Goal: Task Accomplishment & Management: Use online tool/utility

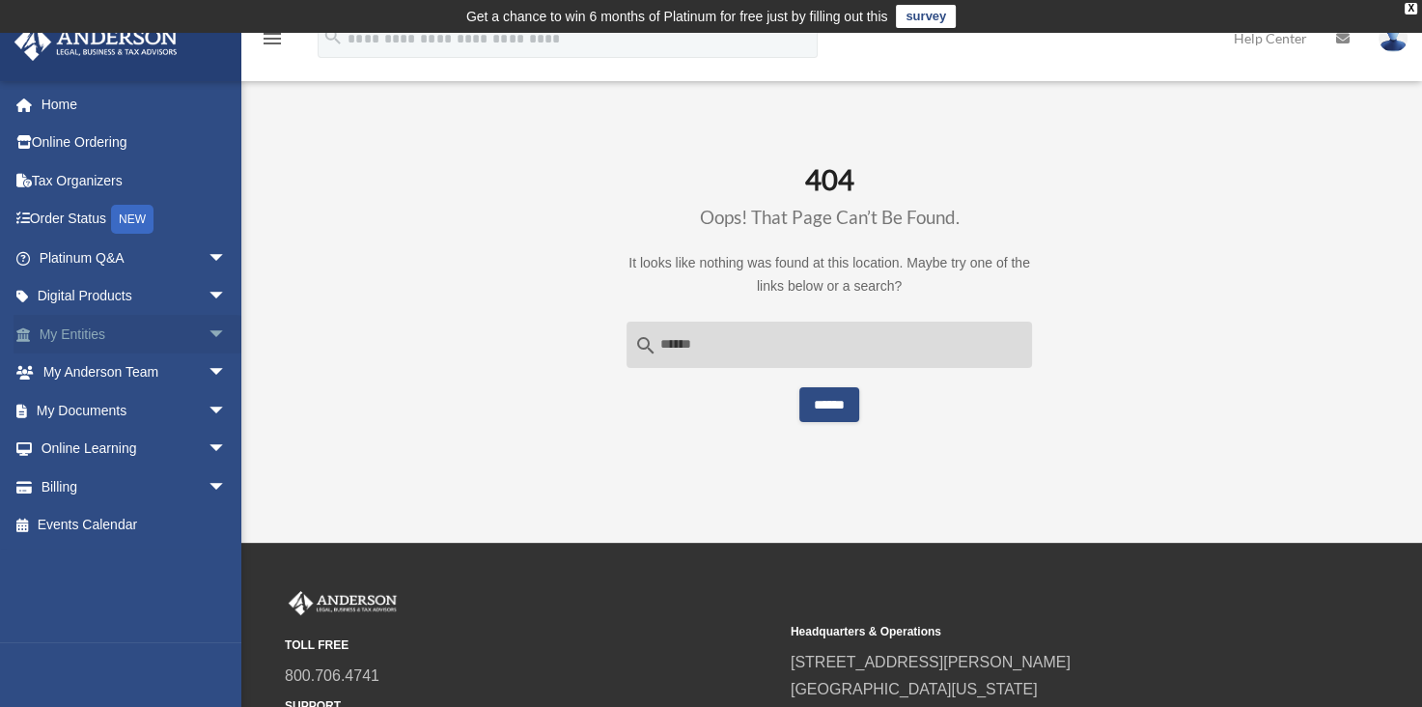
click at [96, 330] on link "My Entities arrow_drop_down" at bounding box center [135, 334] width 242 height 39
click at [109, 413] on link "My Documents arrow_drop_down" at bounding box center [135, 410] width 242 height 39
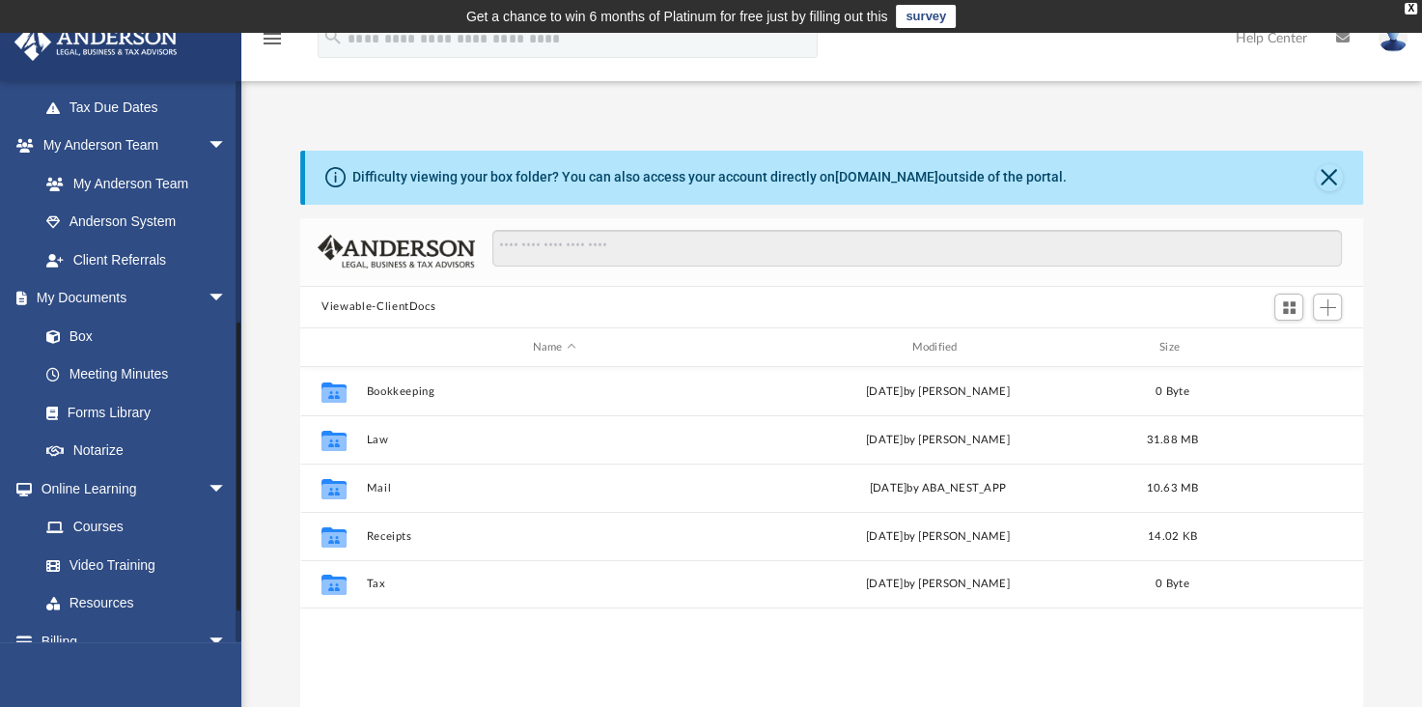
scroll to position [457, 0]
drag, startPoint x: 236, startPoint y: 272, endPoint x: 268, endPoint y: 466, distance: 196.8
click at [268, 466] on div "App [EMAIL_ADDRESS][DOMAIN_NAME] Sign Out [EMAIL_ADDRESS][DOMAIN_NAME] Home Onl…" at bounding box center [711, 429] width 1422 height 678
click at [97, 331] on link "Box" at bounding box center [141, 335] width 229 height 39
click at [85, 320] on link "Box" at bounding box center [141, 335] width 229 height 39
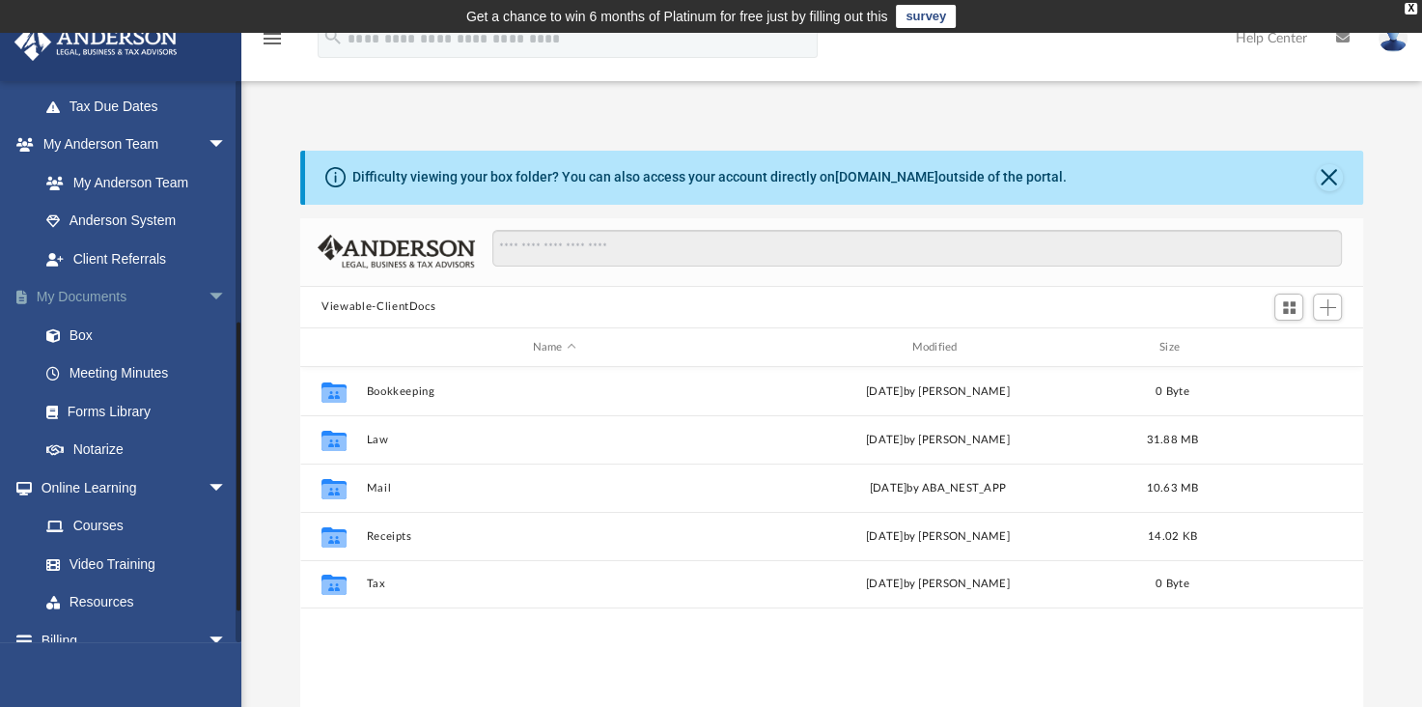
click at [208, 293] on span "arrow_drop_down" at bounding box center [227, 298] width 39 height 40
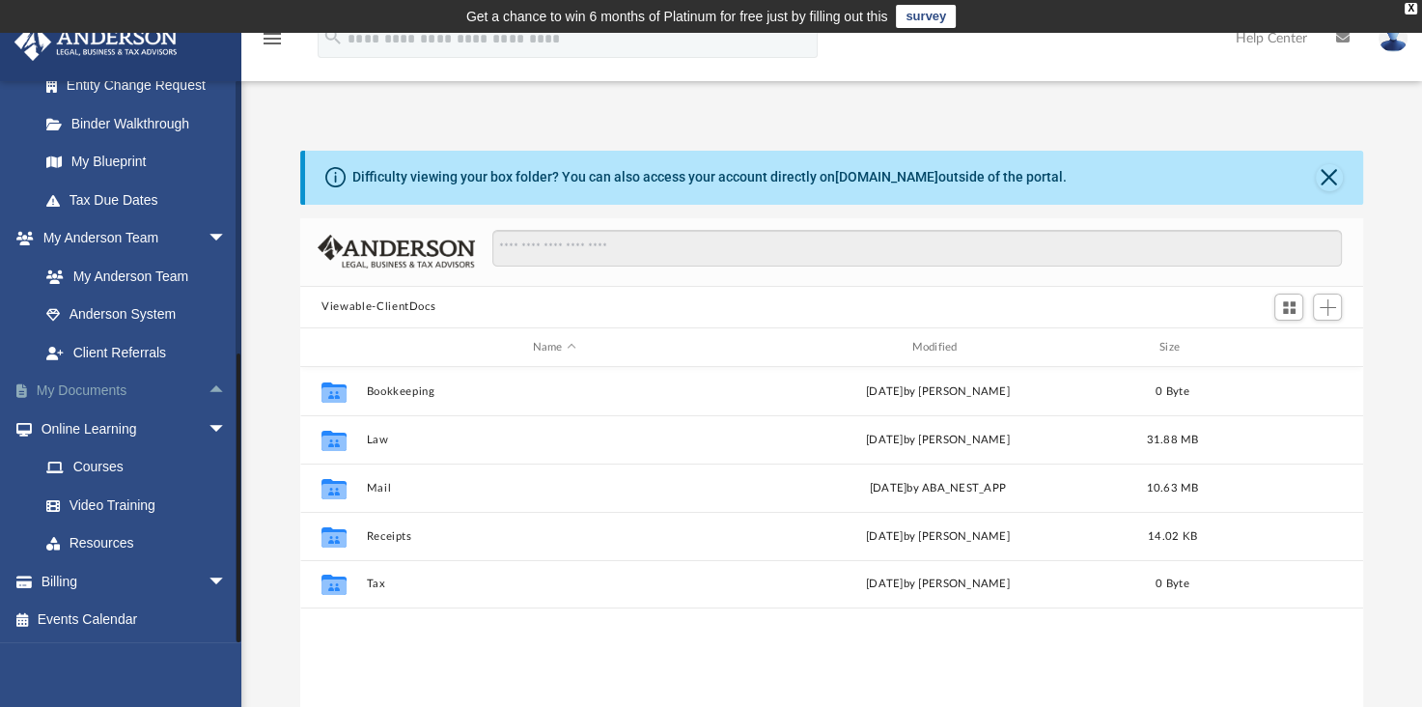
click at [208, 388] on span "arrow_drop_up" at bounding box center [227, 392] width 39 height 40
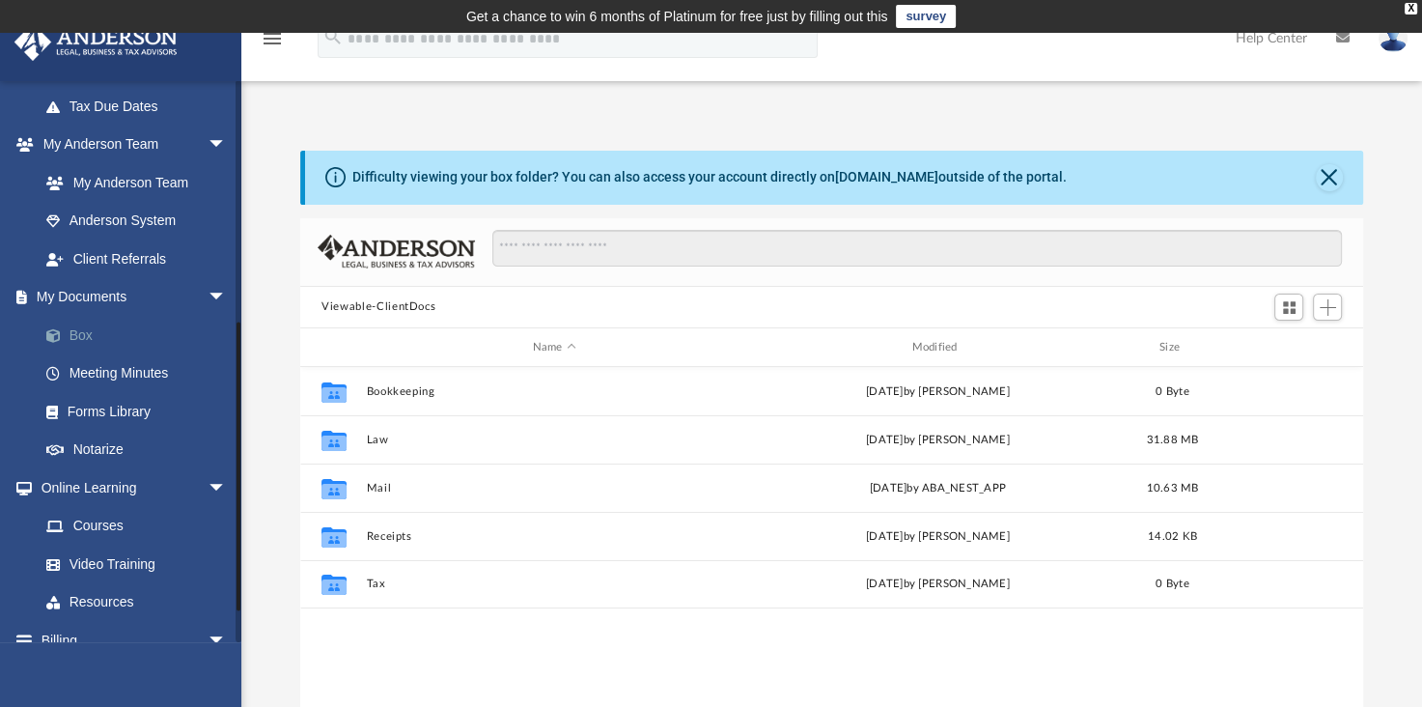
click at [69, 330] on span at bounding box center [63, 336] width 13 height 14
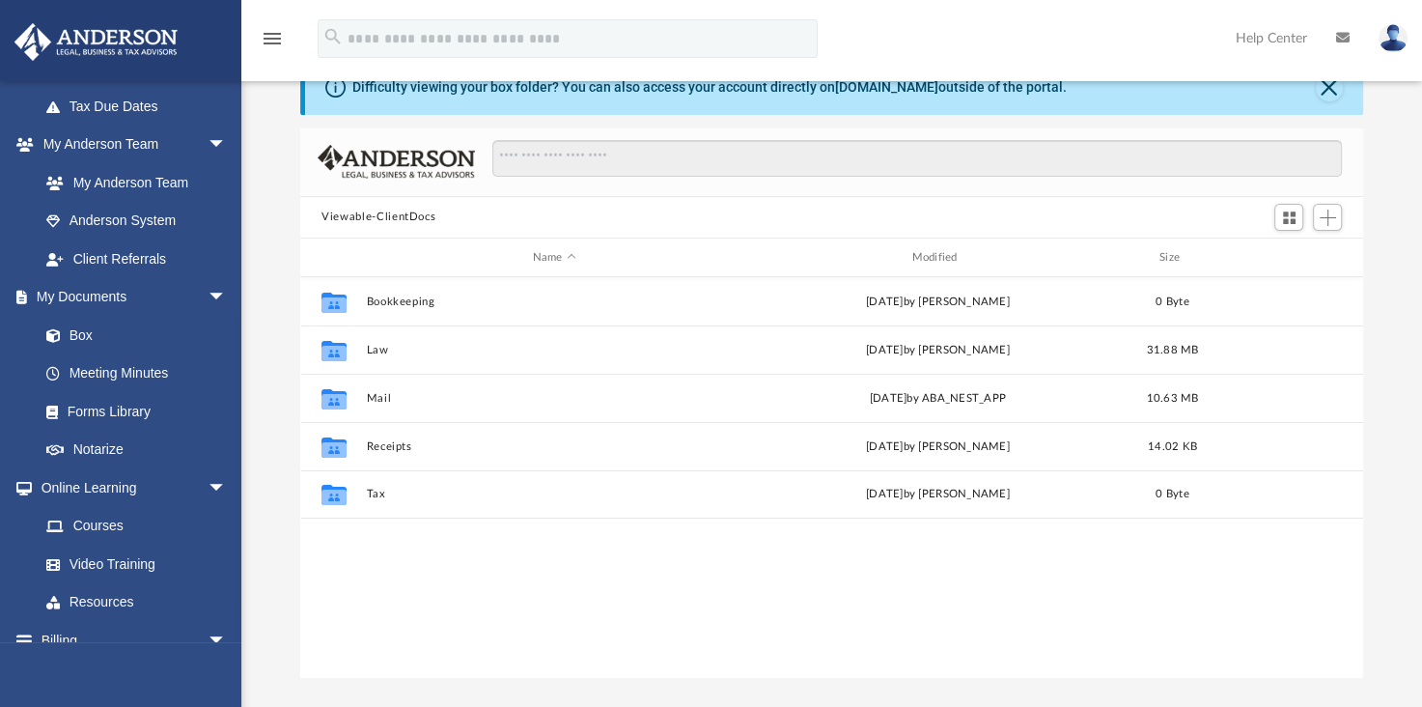
scroll to position [0, 0]
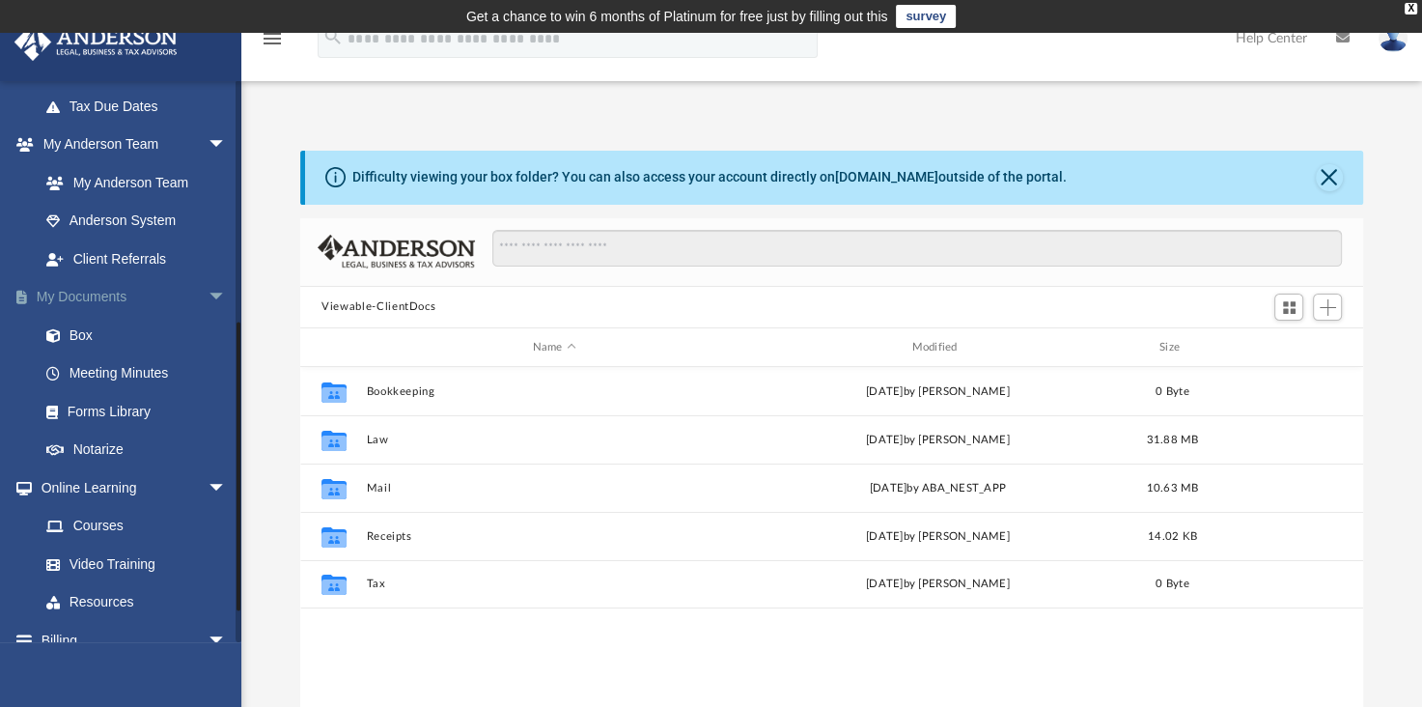
click at [114, 290] on link "My Documents arrow_drop_down" at bounding box center [135, 297] width 242 height 39
click at [83, 324] on link "Box" at bounding box center [141, 335] width 229 height 39
click at [1323, 304] on span "Add" at bounding box center [1328, 307] width 16 height 16
click at [1293, 348] on li "Upload" at bounding box center [1300, 345] width 62 height 20
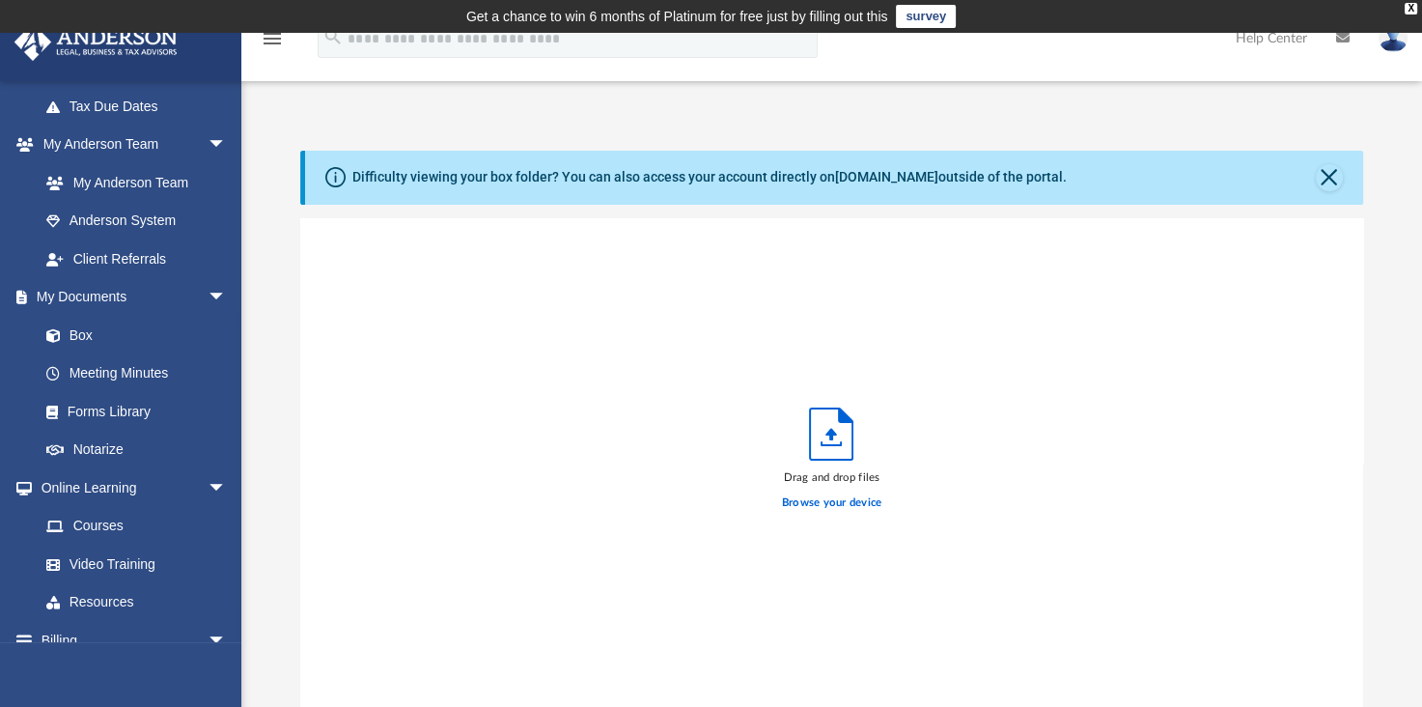
scroll to position [475, 1046]
click at [845, 499] on label "Browse your device" at bounding box center [832, 502] width 100 height 17
click at [0, 0] on input "Browse your device" at bounding box center [0, 0] width 0 height 0
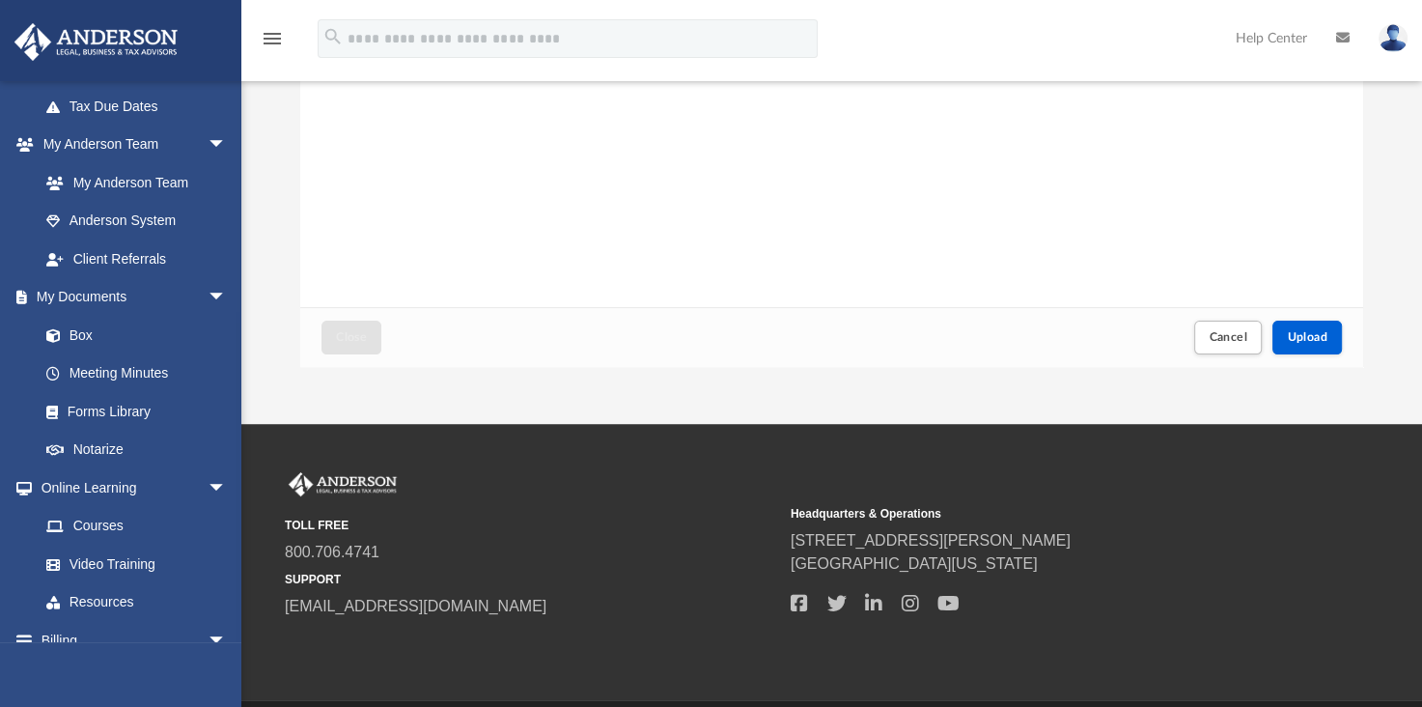
scroll to position [462, 0]
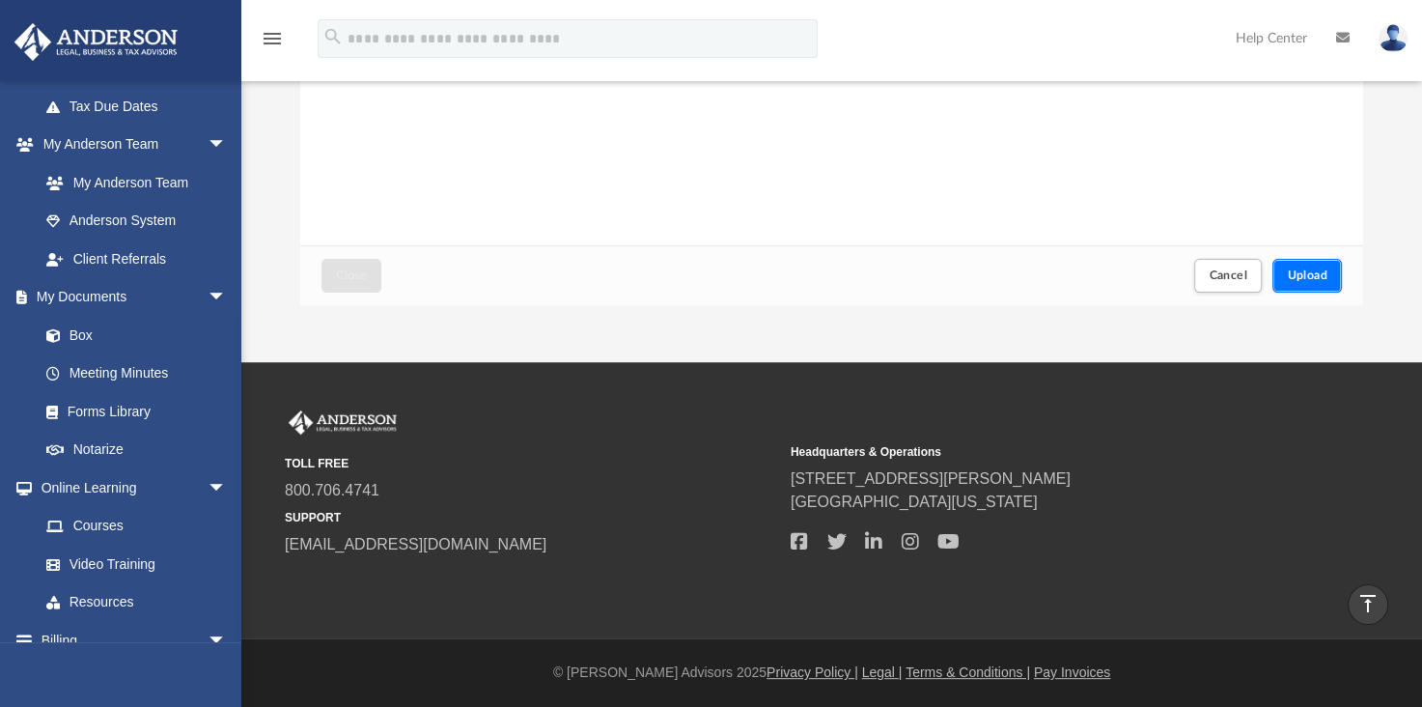
click at [1320, 285] on button "Upload" at bounding box center [1307, 276] width 70 height 34
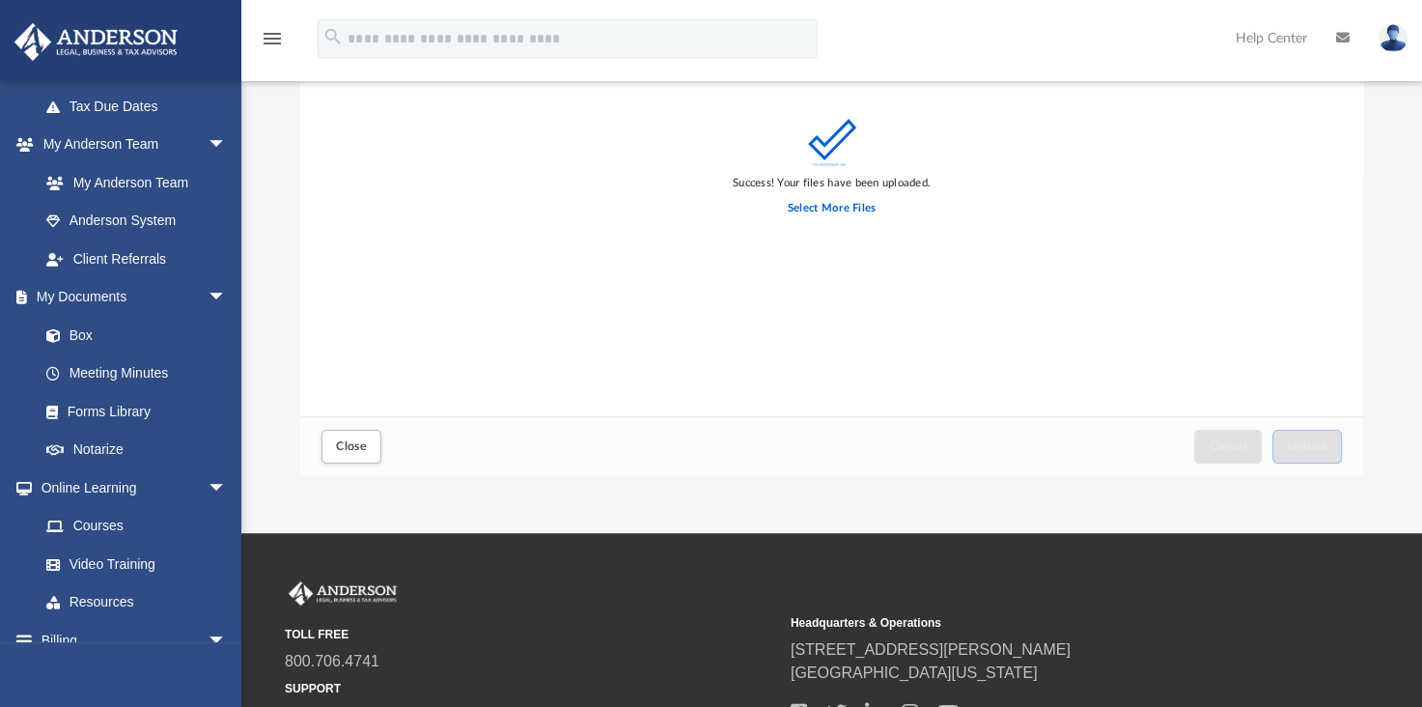
scroll to position [0, 0]
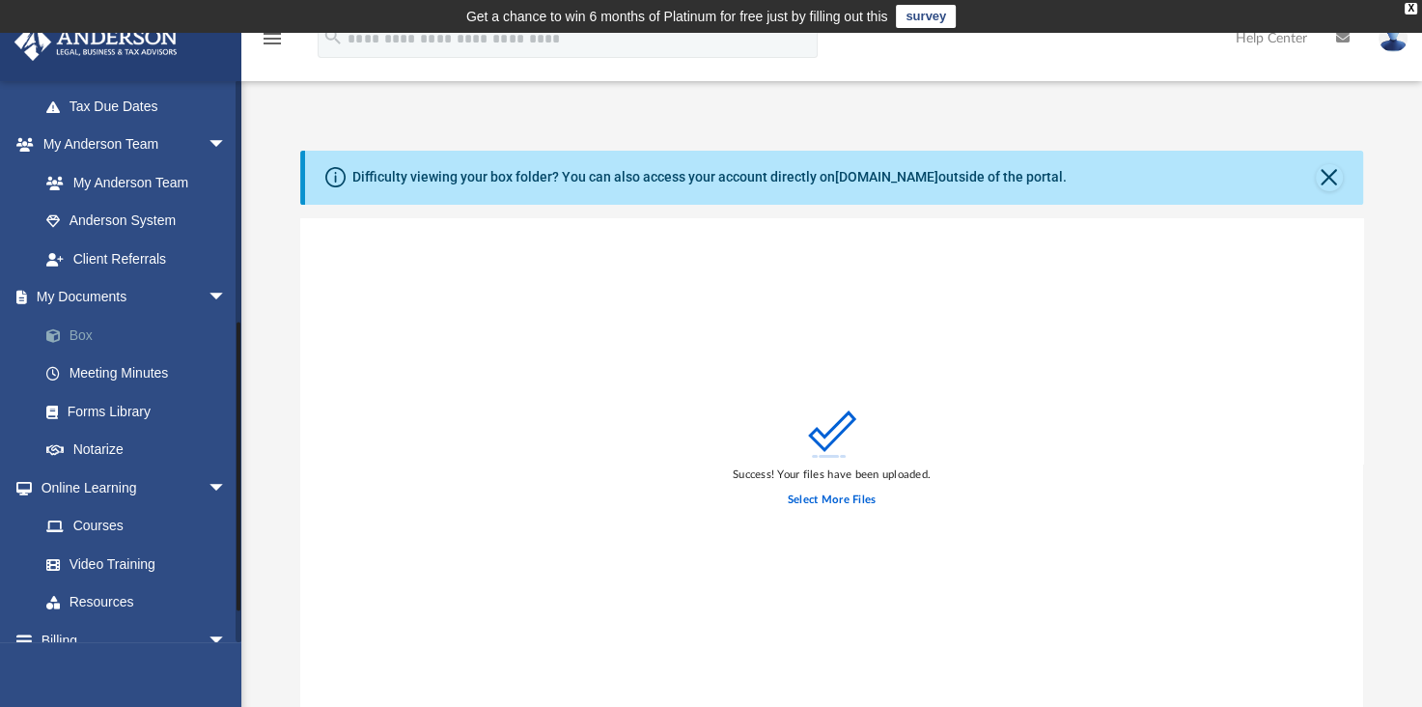
click at [104, 336] on link "Box" at bounding box center [141, 335] width 229 height 39
click at [209, 292] on span "arrow_drop_down" at bounding box center [227, 298] width 39 height 40
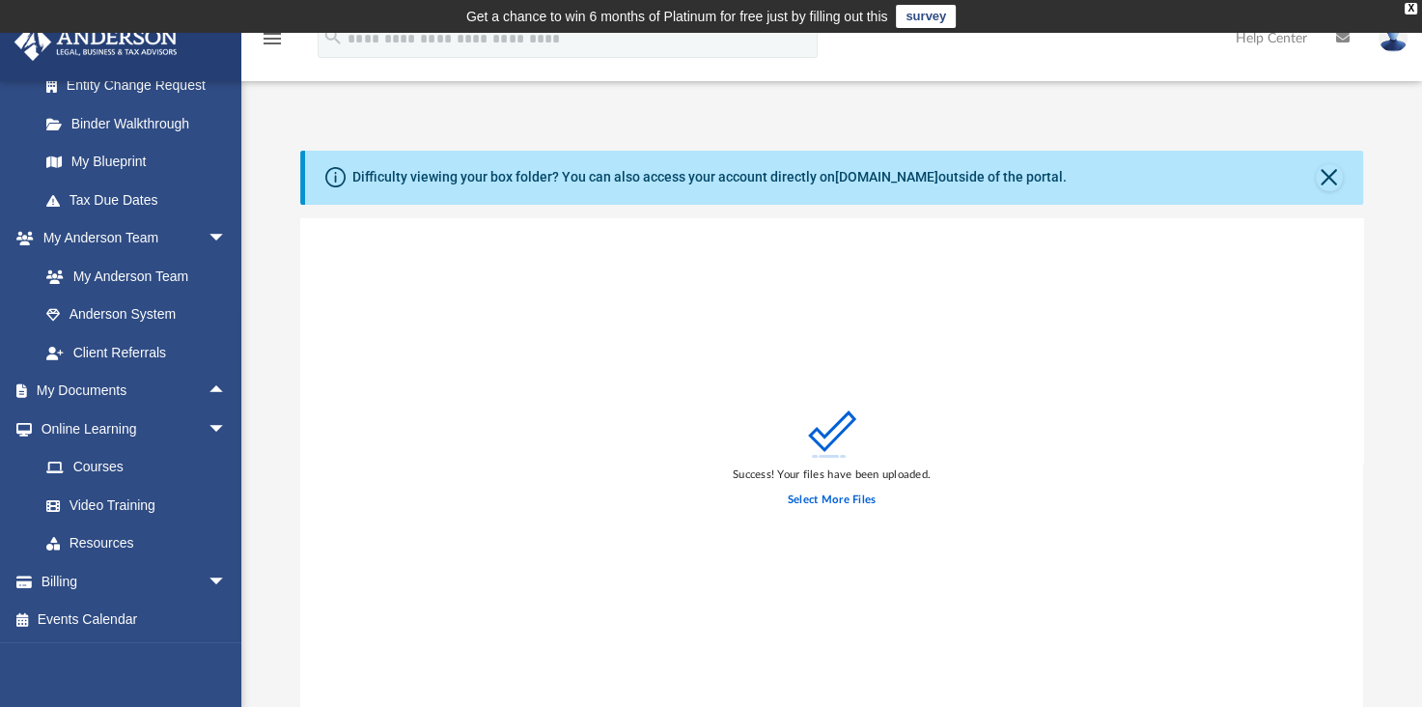
click at [313, 73] on div "menu search Site Menu add [EMAIL_ADDRESS][DOMAIN_NAME] My Profile Reset Passwor…" at bounding box center [710, 47] width 1393 height 66
